Goal: Transaction & Acquisition: Purchase product/service

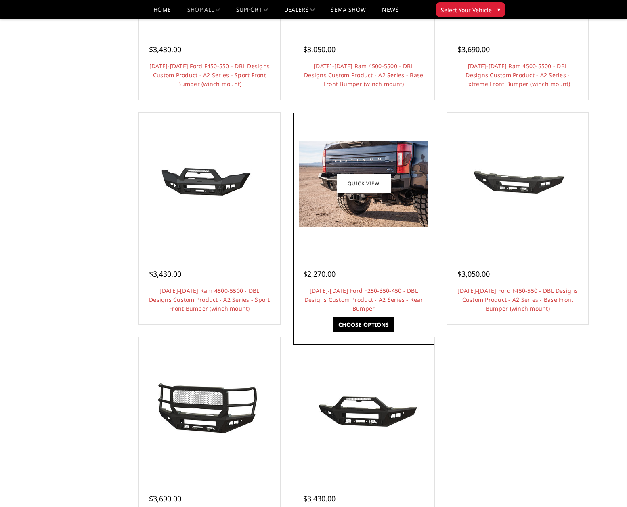
scroll to position [604, 0]
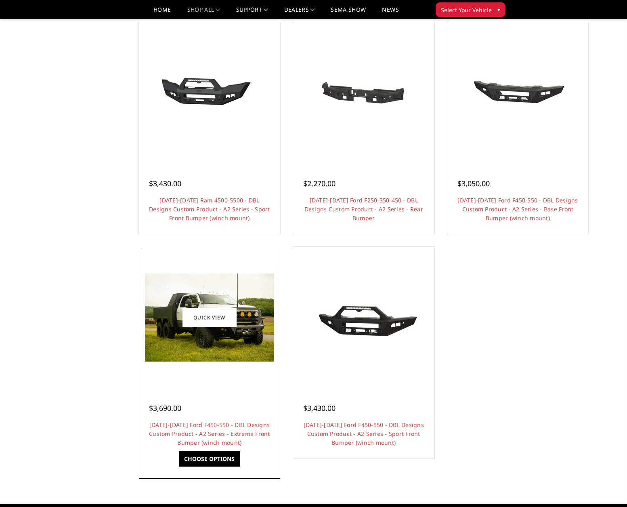
click at [237, 359] on img at bounding box center [209, 317] width 129 height 88
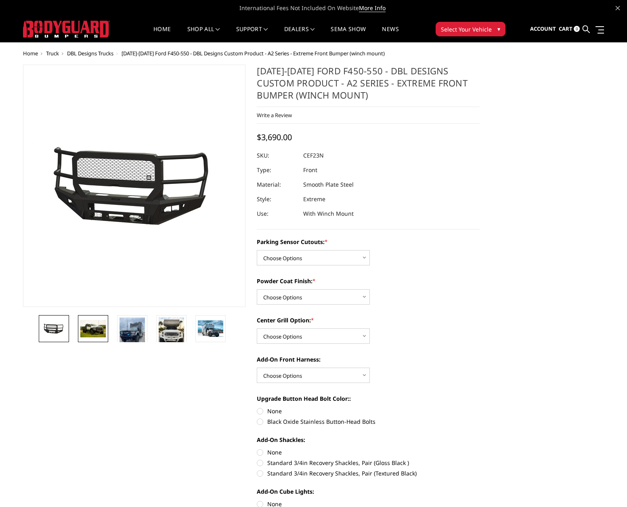
click at [93, 328] on img at bounding box center [92, 328] width 25 height 17
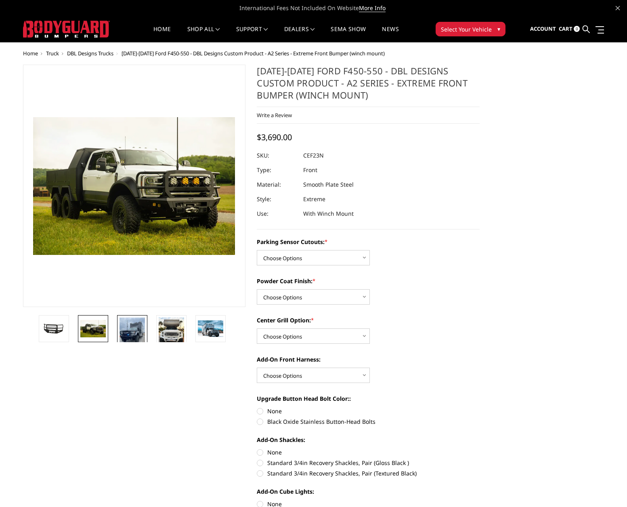
click at [133, 330] on img at bounding box center [132, 334] width 25 height 34
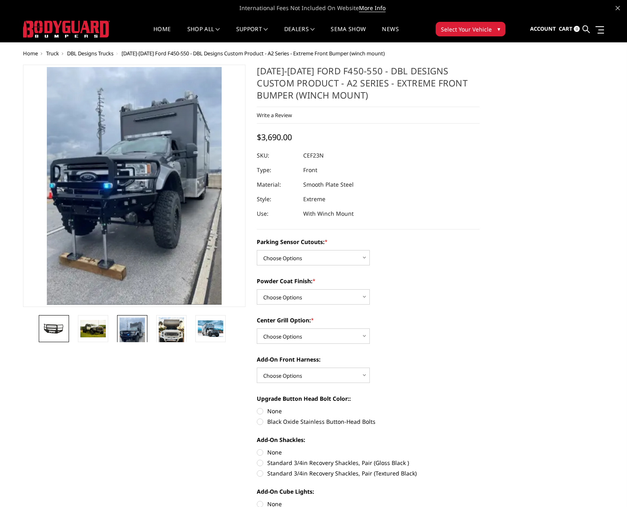
click at [54, 331] on img at bounding box center [53, 329] width 25 height 12
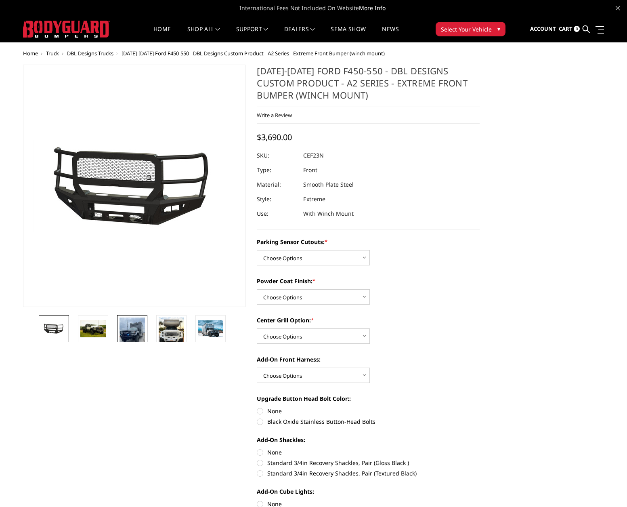
click at [145, 329] on link at bounding box center [132, 334] width 30 height 39
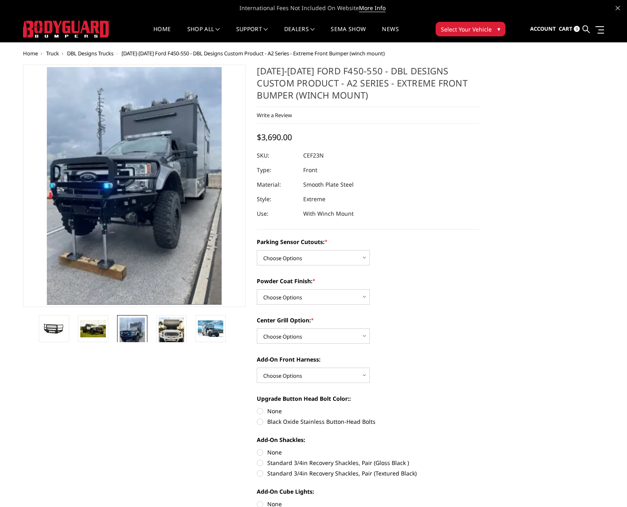
click at [152, 328] on li at bounding box center [134, 328] width 39 height 27
click at [176, 331] on img at bounding box center [171, 330] width 25 height 26
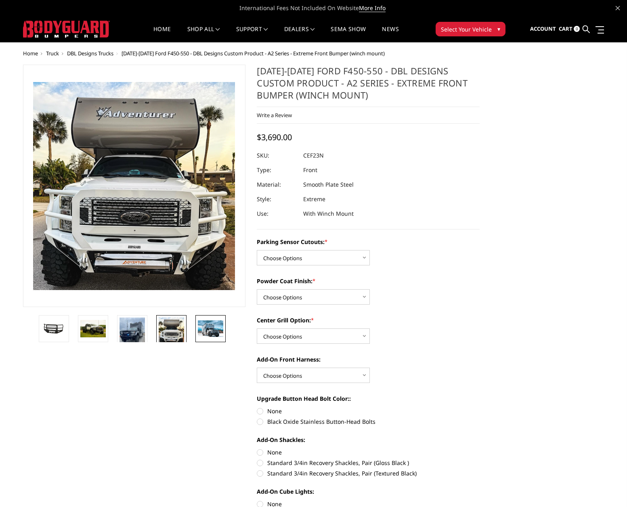
click at [205, 330] on img at bounding box center [210, 328] width 25 height 16
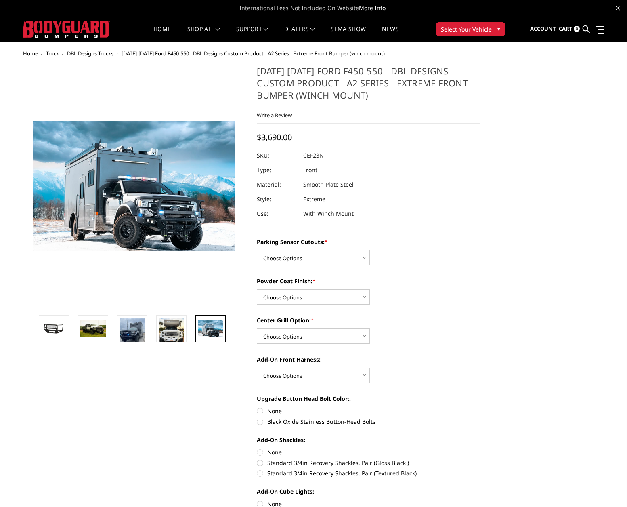
click at [187, 328] on li at bounding box center [174, 328] width 39 height 27
click at [165, 334] on img at bounding box center [171, 330] width 25 height 26
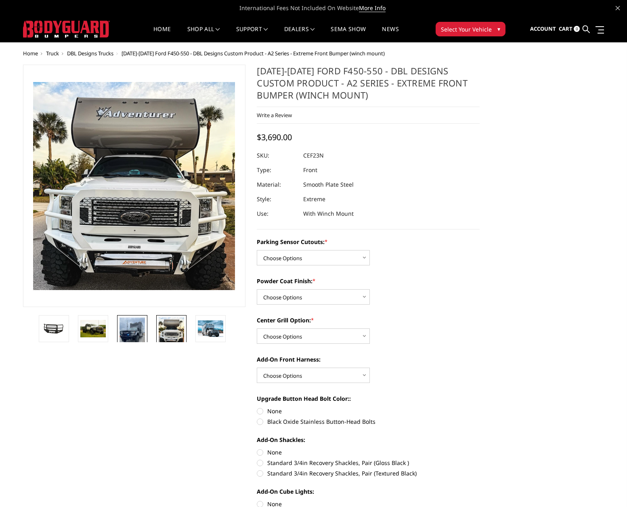
click at [141, 328] on img at bounding box center [132, 334] width 25 height 34
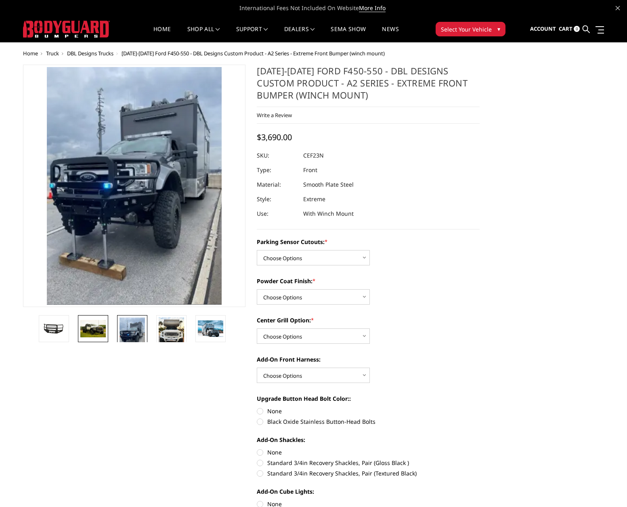
click at [95, 331] on img at bounding box center [92, 328] width 25 height 17
